Goal: Task Accomplishment & Management: Manage account settings

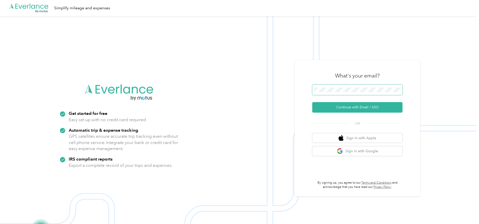
drag, startPoint x: 345, startPoint y: 84, endPoint x: 345, endPoint y: 87, distance: 3.3
click at [345, 85] on div "What's your email? Continue with Email / SSO OR Sign in with Apple Sign in with…" at bounding box center [357, 128] width 90 height 122
click at [312, 102] on button "Continue with Email / SSO" at bounding box center [357, 107] width 90 height 11
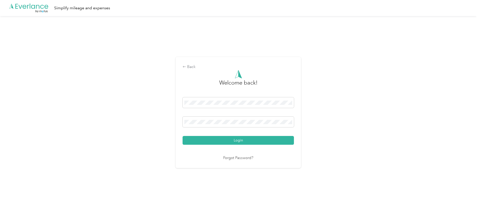
click at [183, 136] on button "Login" at bounding box center [238, 140] width 111 height 9
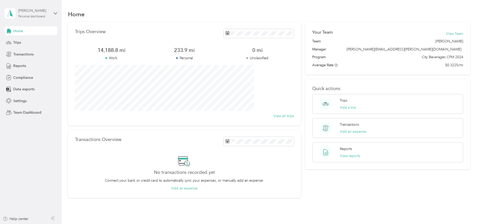
click at [27, 17] on div "Personal dashboard" at bounding box center [31, 16] width 27 height 3
click at [36, 39] on div "Team dashboard" at bounding box center [85, 40] width 155 height 9
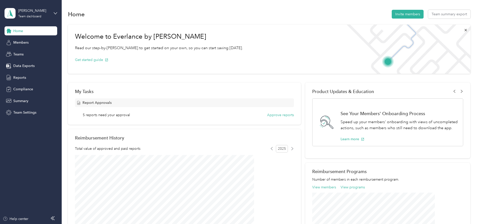
scroll to position [25, 0]
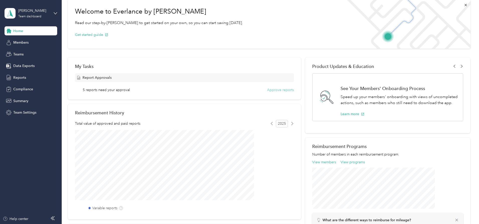
click at [269, 89] on button "Approve reports" at bounding box center [280, 89] width 27 height 5
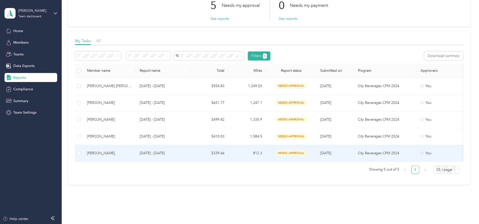
scroll to position [33, 0]
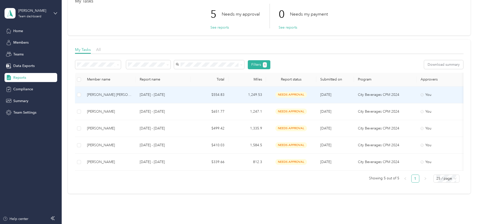
click at [229, 94] on td "$554.83" at bounding box center [210, 95] width 38 height 17
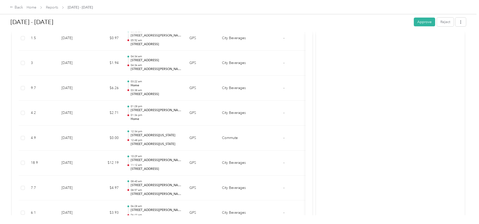
scroll to position [1506, 0]
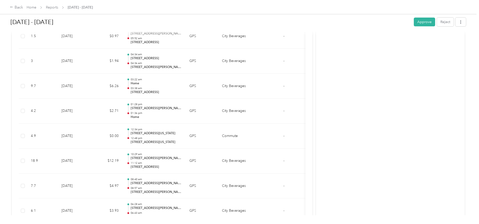
drag, startPoint x: 111, startPoint y: 110, endPoint x: 297, endPoint y: 109, distance: 186.0
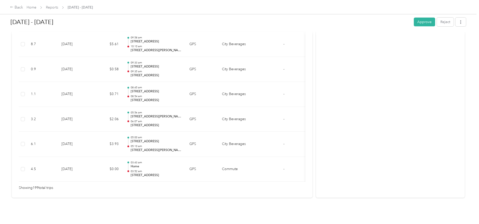
scroll to position [4977, 0]
click at [414, 24] on button "Approve" at bounding box center [424, 22] width 21 height 9
click at [23, 8] on div "Back" at bounding box center [16, 8] width 13 height 6
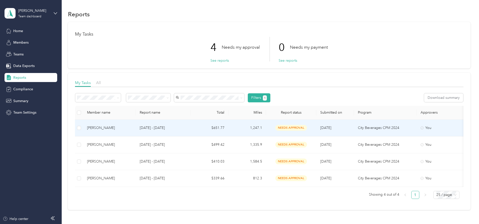
click at [183, 126] on p "[DATE] - [DATE]" at bounding box center [163, 128] width 47 height 6
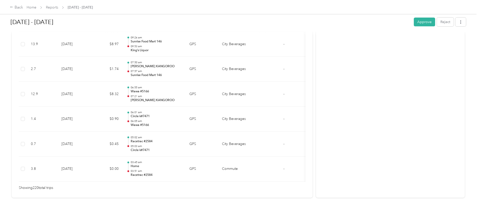
scroll to position [5501, 0]
click at [414, 25] on button "Approve" at bounding box center [424, 22] width 21 height 9
click at [23, 8] on div "Back" at bounding box center [16, 8] width 13 height 6
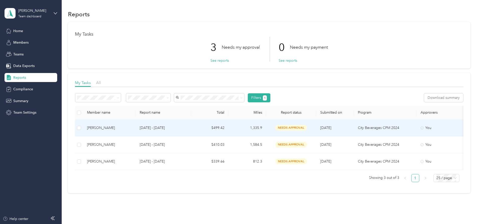
click at [132, 129] on div "[PERSON_NAME]" at bounding box center [109, 128] width 45 height 6
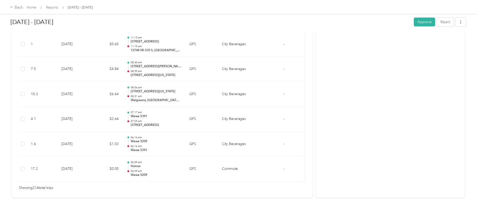
scroll to position [5351, 0]
click at [414, 22] on button "Approve" at bounding box center [424, 22] width 21 height 9
click at [23, 7] on div "Back" at bounding box center [16, 8] width 13 height 6
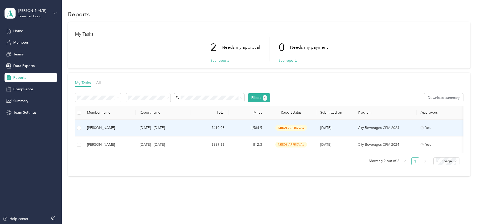
click at [187, 125] on p "[DATE] - [DATE]" at bounding box center [163, 128] width 47 height 6
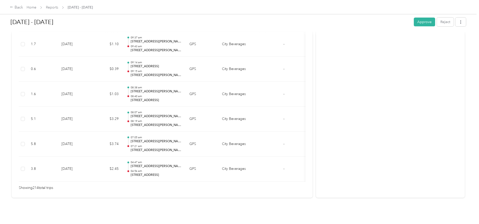
scroll to position [5351, 0]
click at [414, 24] on button "Approve" at bounding box center [424, 22] width 21 height 9
click at [23, 6] on div "Back" at bounding box center [16, 8] width 13 height 6
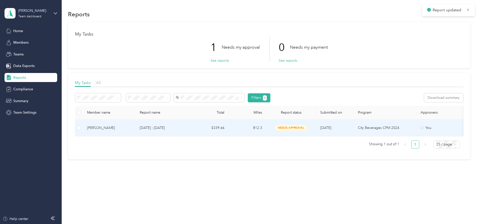
click at [136, 132] on td "[PERSON_NAME]" at bounding box center [109, 128] width 53 height 17
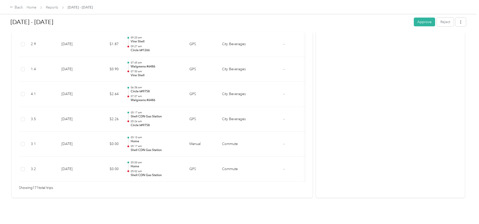
scroll to position [4277, 0]
click at [414, 20] on button "Approve" at bounding box center [424, 22] width 21 height 9
click at [23, 6] on div "Back" at bounding box center [16, 8] width 13 height 6
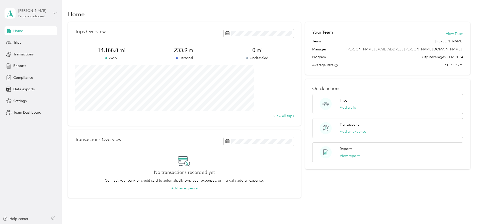
click at [39, 12] on div "[PERSON_NAME]" at bounding box center [33, 10] width 31 height 5
click at [38, 42] on div "Team dashboard" at bounding box center [85, 41] width 155 height 9
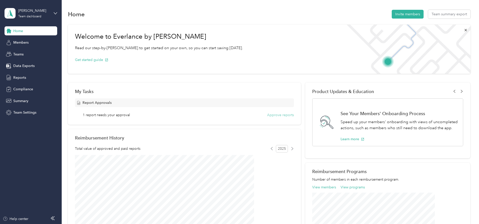
click at [271, 115] on button "Approve reports" at bounding box center [280, 114] width 27 height 5
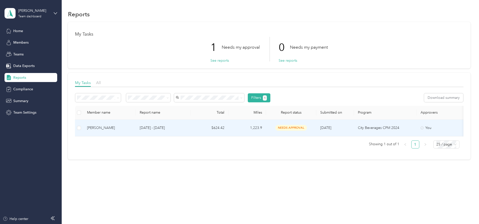
click at [312, 128] on div "needs approval" at bounding box center [291, 128] width 42 height 6
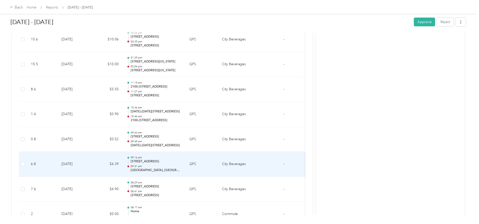
scroll to position [5901, 0]
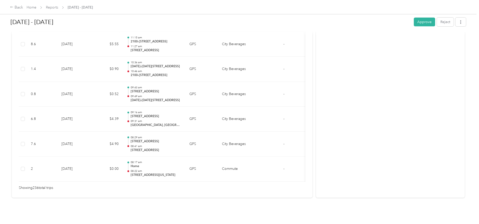
click at [414, 19] on button "Approve" at bounding box center [424, 22] width 21 height 9
click at [23, 7] on div "Back" at bounding box center [16, 8] width 13 height 6
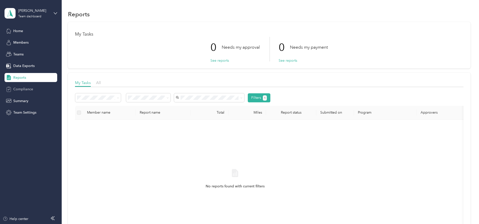
click at [36, 90] on div "Compliance" at bounding box center [31, 89] width 53 height 9
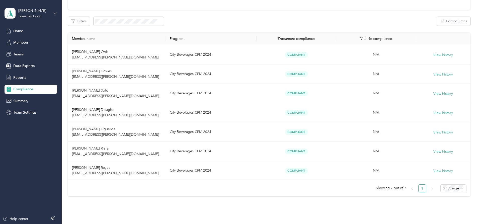
scroll to position [75, 0]
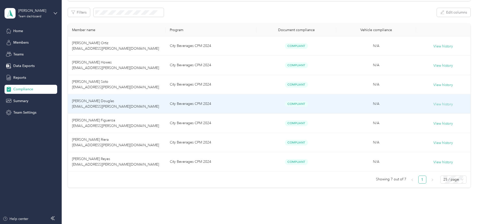
click at [434, 104] on button "View history" at bounding box center [444, 105] width 20 height 6
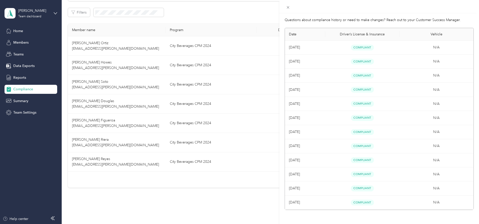
scroll to position [0, 0]
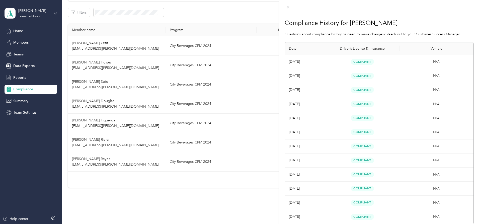
click at [254, 57] on div "Compliance History for Troy M. Douglas Questions about compliance history or ne…" at bounding box center [239, 112] width 479 height 224
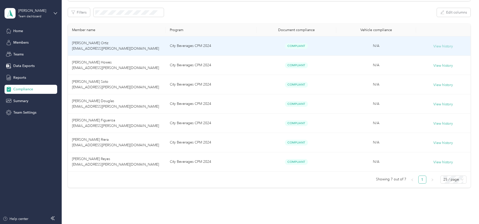
click at [434, 46] on button "View history" at bounding box center [444, 47] width 20 height 6
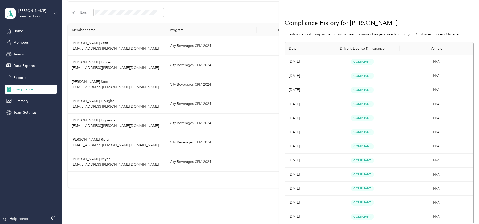
click at [257, 20] on div "Compliance History for Matthew J. Ortiz Questions about compliance history or n…" at bounding box center [239, 112] width 479 height 224
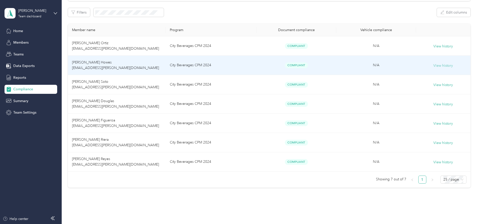
click at [434, 65] on button "View history" at bounding box center [444, 66] width 20 height 6
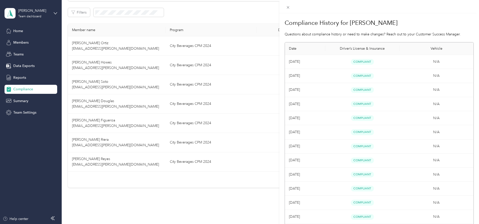
scroll to position [43, 0]
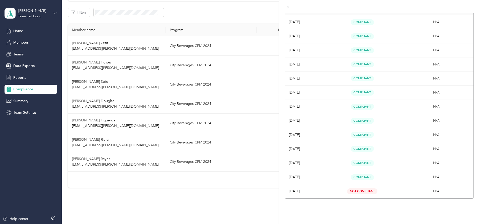
click at [278, 106] on div "Compliance History for Ryan C. Howes Questions about compliance history or need…" at bounding box center [239, 112] width 479 height 224
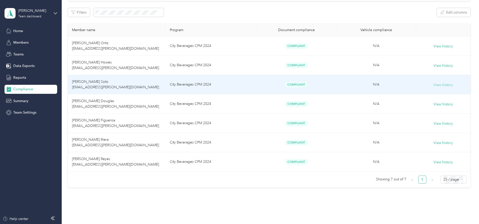
click at [434, 84] on button "View history" at bounding box center [444, 85] width 20 height 6
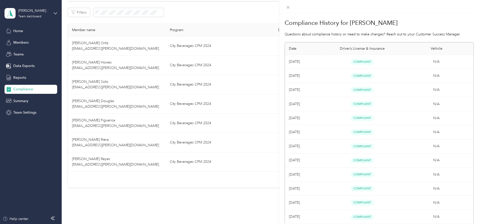
scroll to position [29, 0]
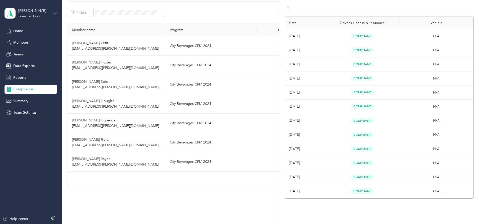
click at [258, 99] on div "Compliance History for Brandon J. Soto Questions about compliance history or ne…" at bounding box center [239, 112] width 479 height 224
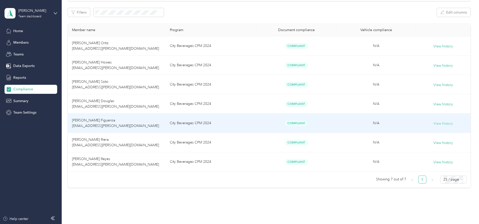
click at [434, 124] on button "View history" at bounding box center [444, 124] width 20 height 6
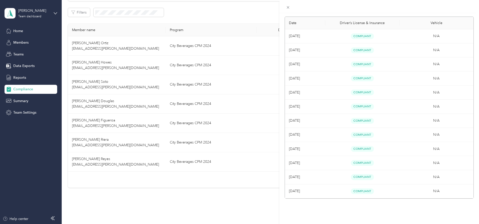
click at [277, 136] on div "Compliance History for Javier E. Figueroa Questions about compliance history or…" at bounding box center [239, 112] width 479 height 224
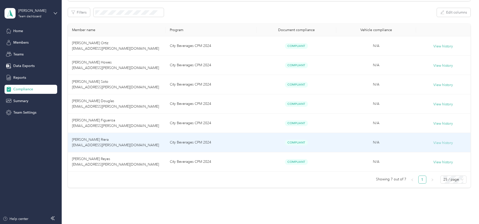
click at [434, 142] on button "View history" at bounding box center [444, 143] width 20 height 6
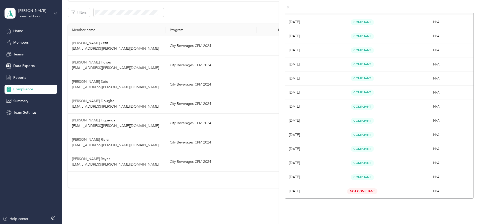
scroll to position [43, 0]
click at [273, 155] on div "Compliance History for Luis E. Riera Questions about compliance history or need…" at bounding box center [239, 112] width 479 height 224
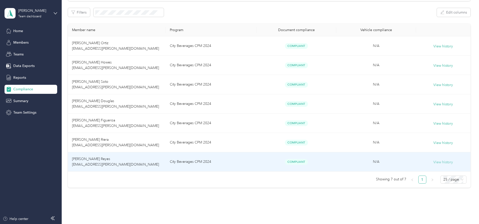
click at [434, 163] on button "View history" at bounding box center [444, 163] width 20 height 6
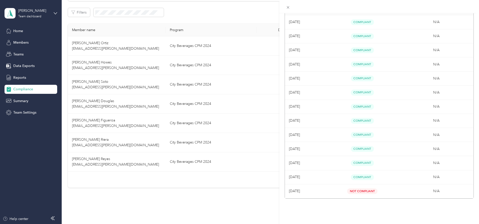
click at [268, 137] on div "Compliance History for Raul I. Santiago Reyes Questions about compliance histor…" at bounding box center [239, 112] width 479 height 224
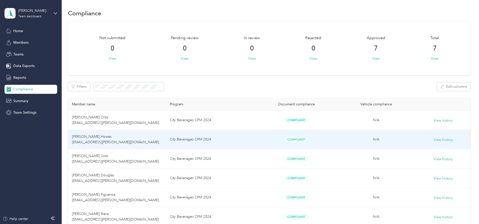
scroll to position [0, 0]
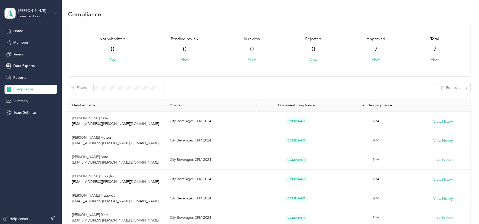
click at [29, 98] on div "Summary" at bounding box center [31, 100] width 53 height 9
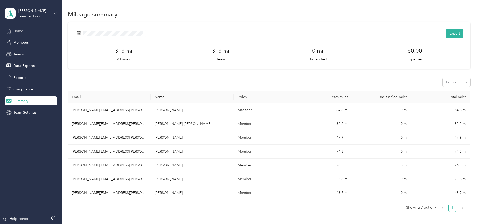
click at [25, 31] on div "Home" at bounding box center [31, 30] width 53 height 9
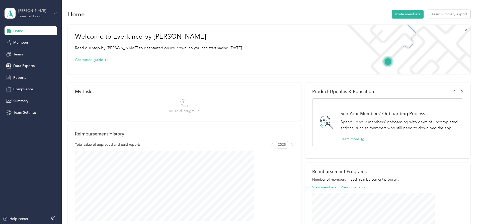
click at [33, 14] on div "Howes Team dashboard" at bounding box center [33, 13] width 31 height 10
click at [101, 111] on div "Welcome to Everlance by Motus Read our step-by-step guide to get started on you…" at bounding box center [269, 181] width 403 height 318
click at [39, 19] on div "Howes Team dashboard" at bounding box center [31, 14] width 53 height 18
click at [31, 52] on div "Personal dashboard" at bounding box center [25, 52] width 32 height 5
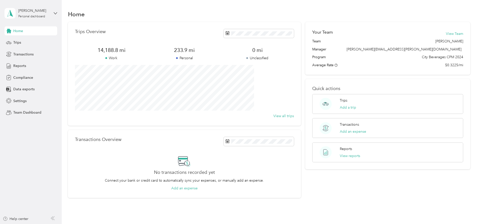
click at [171, 36] on div "Trips Overview" at bounding box center [184, 33] width 219 height 9
click at [23, 65] on span "Reports" at bounding box center [19, 65] width 13 height 5
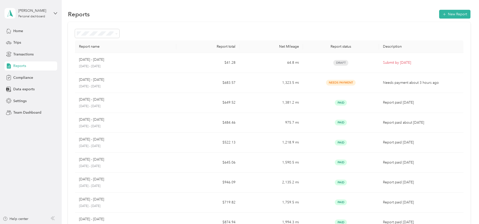
click at [91, 70] on div "Report name Report total Net Mileage Report status Description Oct 1 - 31, 2025…" at bounding box center [269, 148] width 403 height 252
click at [43, 77] on div "Compliance" at bounding box center [31, 77] width 53 height 9
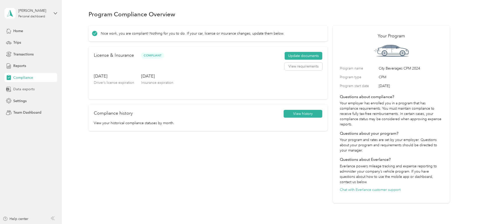
click at [44, 89] on div "Data exports" at bounding box center [31, 89] width 53 height 9
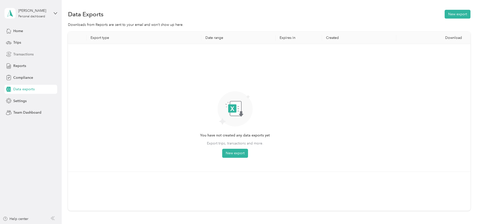
click at [23, 57] on div "Transactions" at bounding box center [31, 54] width 53 height 9
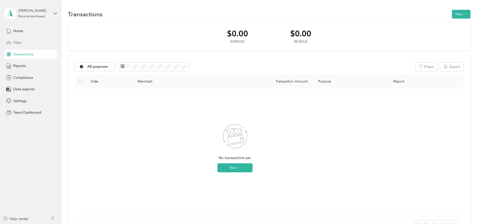
click at [24, 42] on div "Trips" at bounding box center [31, 42] width 53 height 9
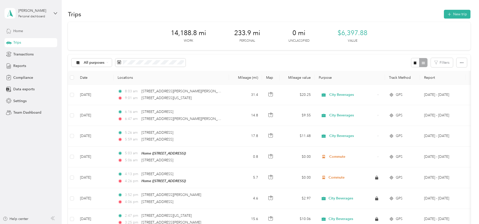
click at [37, 32] on div "Home" at bounding box center [31, 30] width 53 height 9
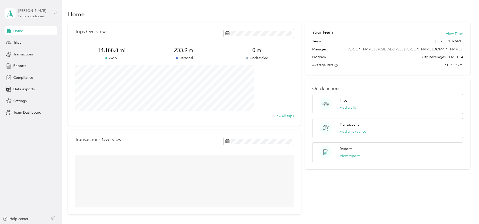
click at [41, 18] on div "Personal dashboard" at bounding box center [31, 16] width 27 height 3
click at [39, 42] on div "Team dashboard" at bounding box center [85, 41] width 155 height 9
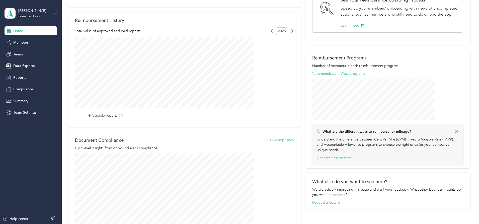
scroll to position [50, 0]
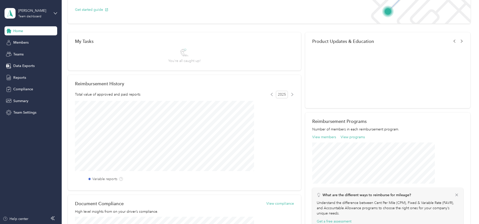
click at [124, 85] on h2 "Reimbursement History" at bounding box center [99, 83] width 49 height 5
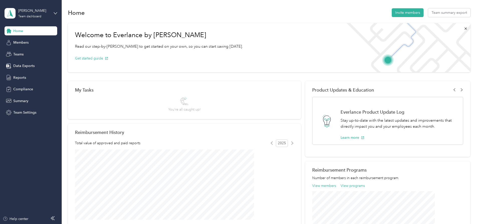
scroll to position [0, 0]
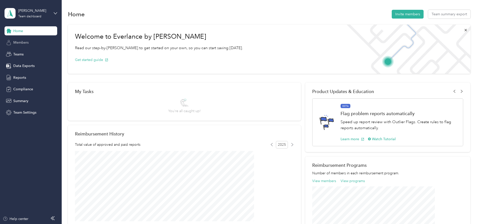
click at [39, 44] on div "Members" at bounding box center [31, 42] width 53 height 9
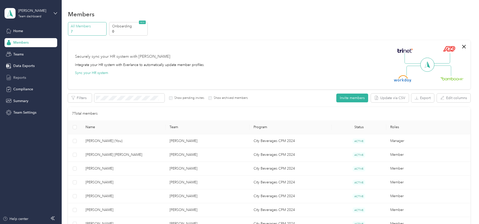
click at [35, 77] on div "Reports" at bounding box center [31, 77] width 53 height 9
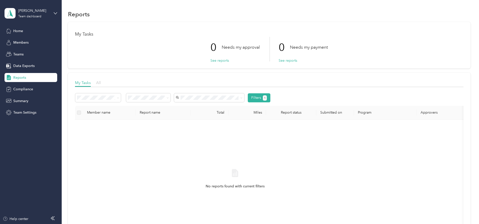
click at [101, 84] on span "All" at bounding box center [98, 82] width 5 height 5
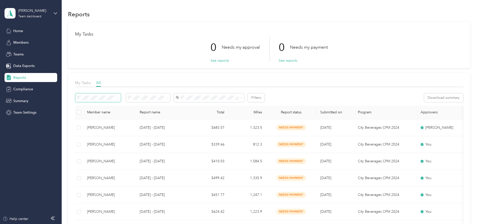
click at [121, 100] on span at bounding box center [98, 97] width 46 height 9
click at [232, 100] on span at bounding box center [209, 97] width 70 height 9
click at [234, 116] on span "[PERSON_NAME] [PERSON_NAME]" at bounding box center [239, 116] width 57 height 4
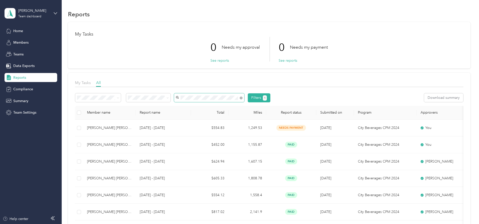
click at [244, 100] on span at bounding box center [209, 97] width 70 height 9
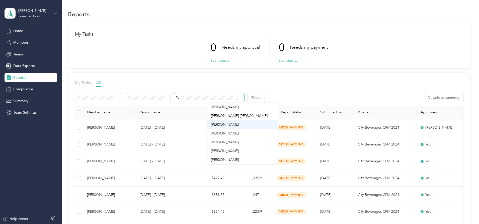
click at [240, 124] on div "[PERSON_NAME]" at bounding box center [242, 124] width 63 height 5
click at [231, 134] on span "Matthew J. Ortiz" at bounding box center [225, 133] width 28 height 4
click at [248, 144] on div "[PERSON_NAME]" at bounding box center [242, 142] width 63 height 5
click at [242, 152] on div "[PERSON_NAME]" at bounding box center [242, 150] width 63 height 5
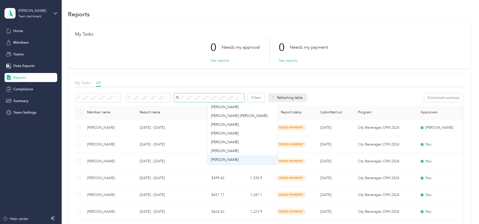
click at [239, 158] on div "[PERSON_NAME]" at bounding box center [242, 159] width 63 height 5
